Goal: Task Accomplishment & Management: Manage account settings

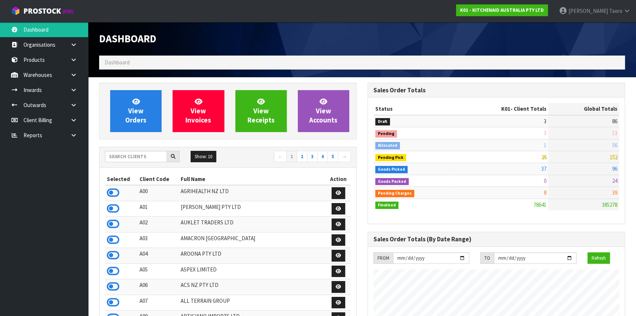
scroll to position [555, 268]
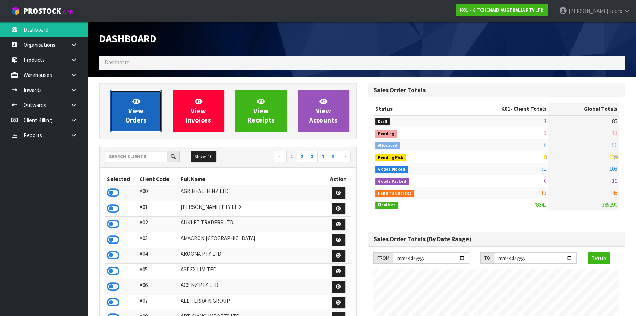
click at [143, 108] on span "View Orders" at bounding box center [135, 111] width 21 height 28
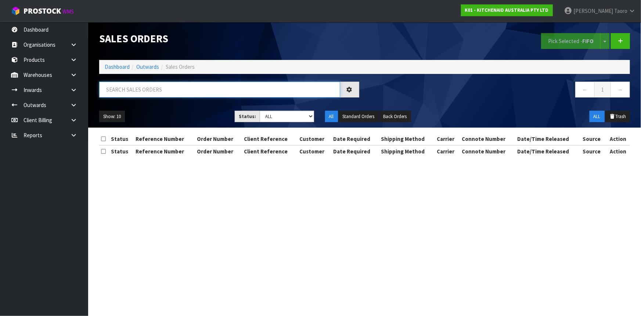
click at [153, 90] on input "text" at bounding box center [219, 90] width 241 height 16
type input "JOB-0416747"
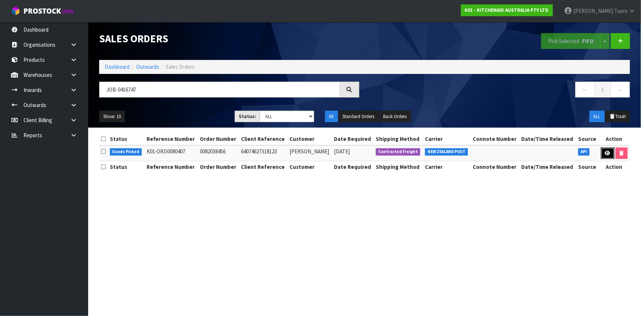
click at [606, 152] on icon at bounding box center [608, 153] width 6 height 5
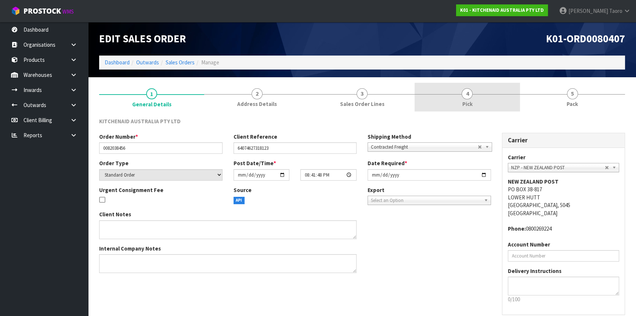
click at [493, 101] on link "4 Pick" at bounding box center [467, 97] width 105 height 29
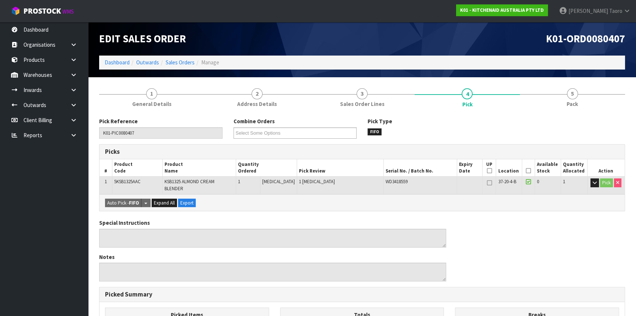
click at [526, 171] on icon at bounding box center [528, 170] width 5 height 0
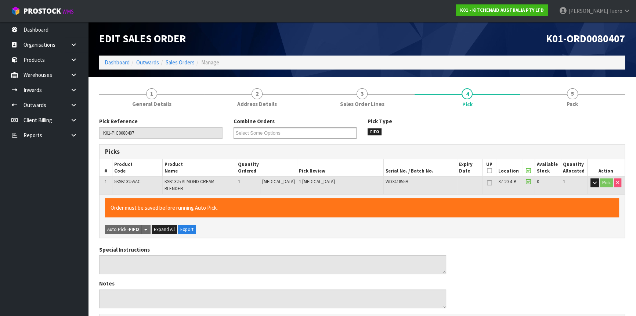
click at [526, 171] on icon at bounding box center [528, 170] width 5 height 0
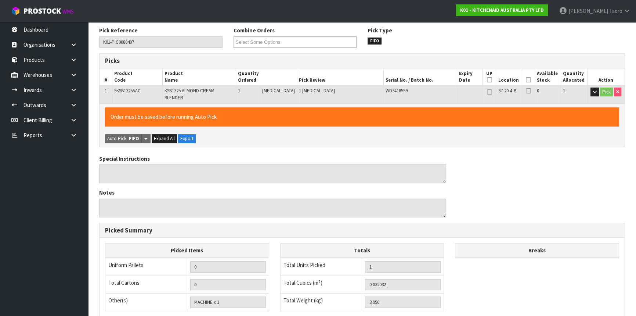
scroll to position [194, 0]
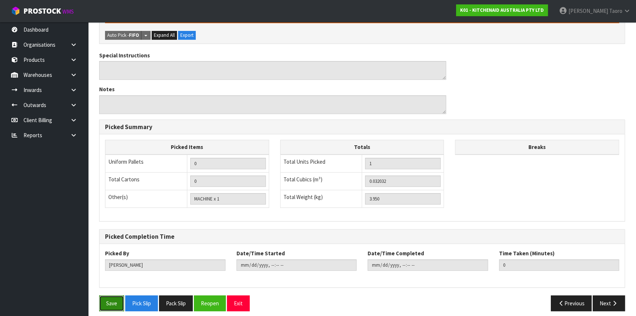
click at [114, 295] on button "Save" at bounding box center [111, 303] width 25 height 16
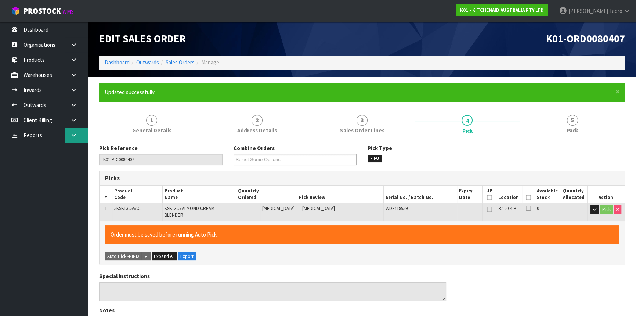
type input "Harriet Taoro"
type input "2025-10-10T16:11:46"
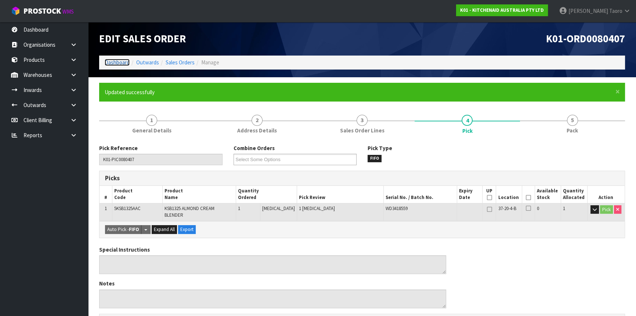
click at [112, 61] on link "Dashboard" at bounding box center [117, 62] width 25 height 7
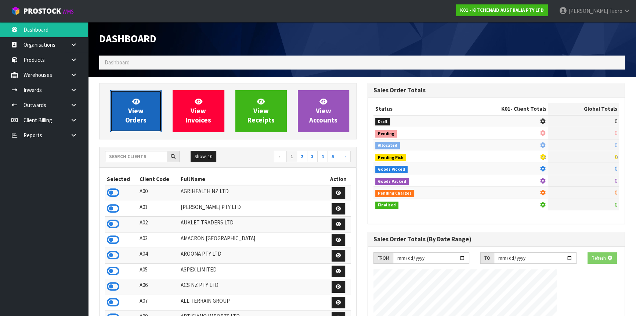
click at [129, 110] on span "View Orders" at bounding box center [135, 111] width 21 height 28
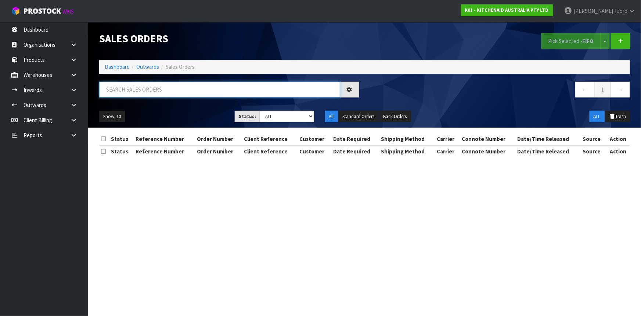
click at [141, 87] on input "text" at bounding box center [219, 90] width 241 height 16
type input "JOB-0416747"
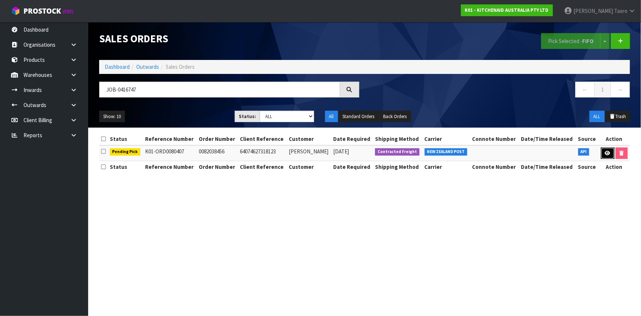
click at [605, 153] on icon at bounding box center [608, 153] width 6 height 5
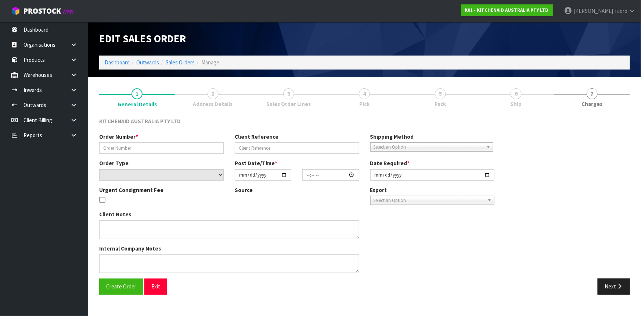
type input "0082038456"
type input "64074627318123"
select select "number:0"
type input "2025-10-08"
type input "20:41:48.000"
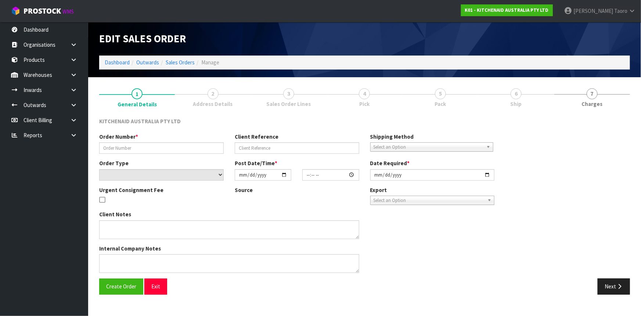
type input "2025-10-08"
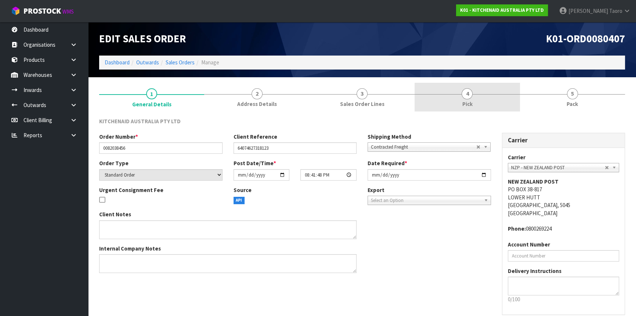
click at [485, 101] on link "4 Pick" at bounding box center [467, 97] width 105 height 29
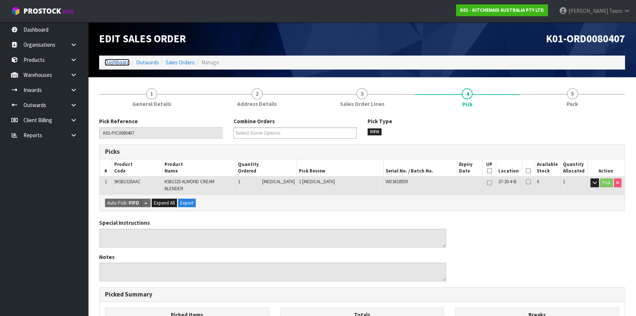
click at [120, 64] on link "Dashboard" at bounding box center [117, 62] width 25 height 7
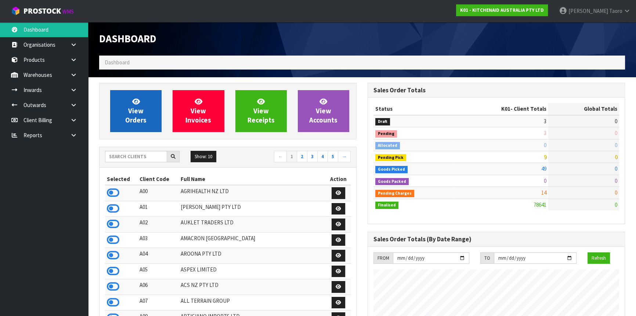
scroll to position [555, 268]
click at [310, 44] on h1 "Dashboard" at bounding box center [228, 38] width 258 height 11
